Goal: Information Seeking & Learning: Learn about a topic

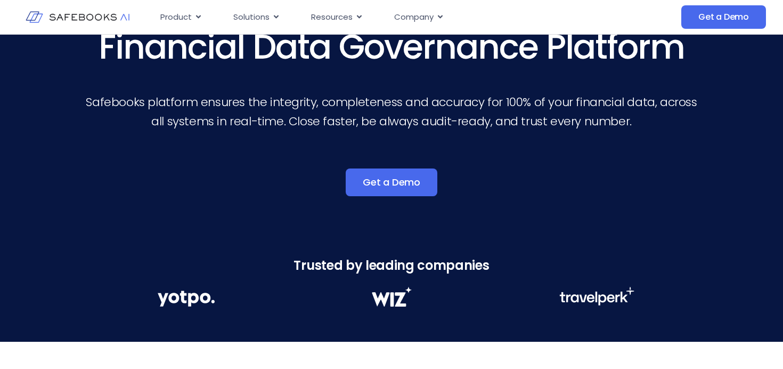
scroll to position [37, 0]
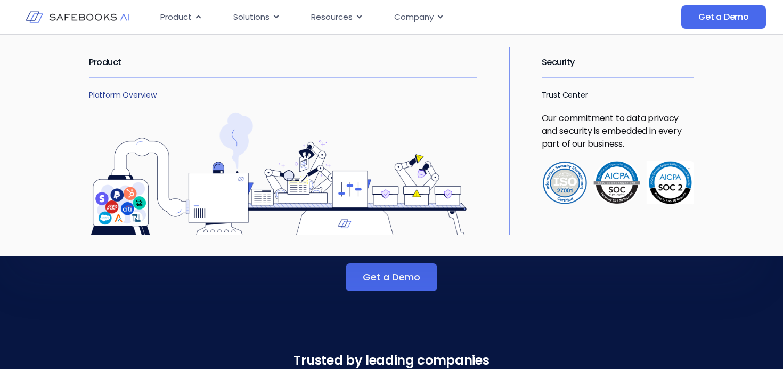
click at [117, 95] on link "Platform Overview" at bounding box center [123, 94] width 68 height 11
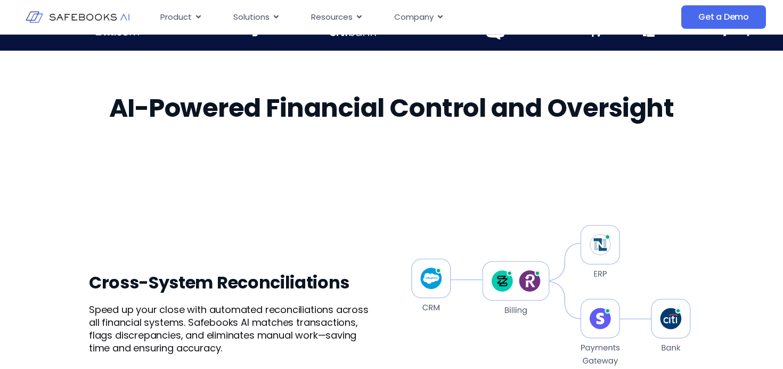
scroll to position [571, 0]
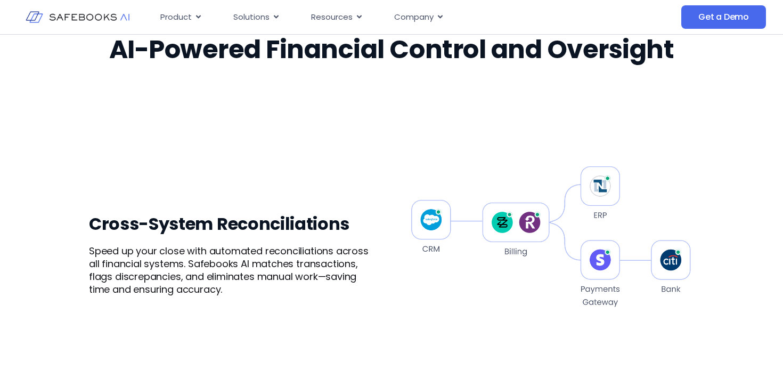
click at [254, 232] on h3 "Cross-System Reconciliations" at bounding box center [232, 223] width 287 height 21
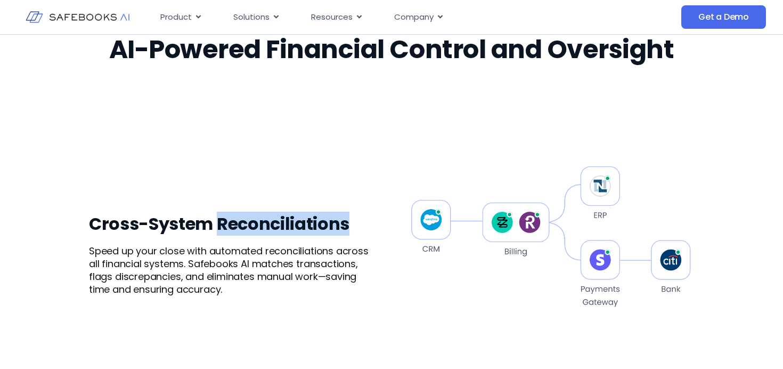
click at [254, 232] on h3 "Cross-System Reconciliations" at bounding box center [232, 223] width 287 height 21
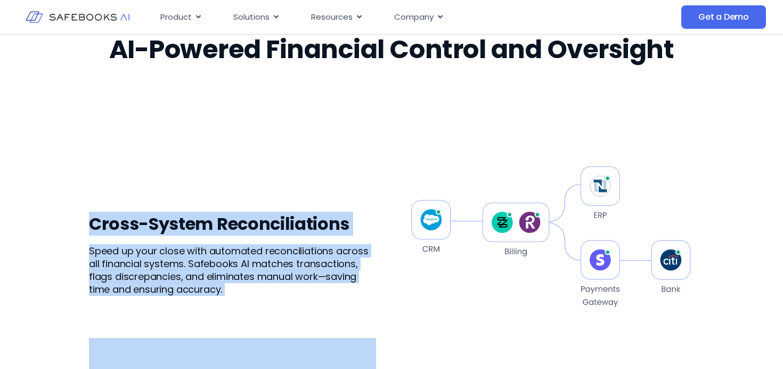
drag, startPoint x: 0, startPoint y: 0, endPoint x: 274, endPoint y: 277, distance: 389.8
click at [274, 277] on div "Cross-System Reconciliations Speed up your close with automated reconciliations…" at bounding box center [232, 254] width 287 height 83
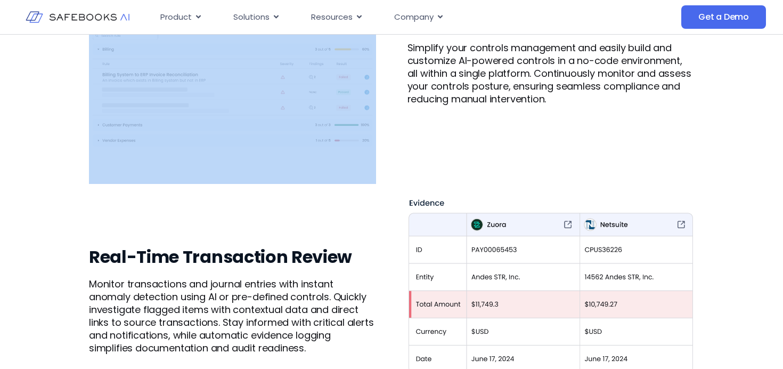
scroll to position [1312, 0]
